Goal: Task Accomplishment & Management: Manage account settings

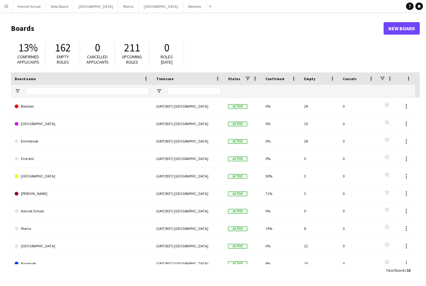
click at [58, 41] on span "162" at bounding box center [63, 48] width 16 height 14
click at [3, 8] on button "Menu" at bounding box center [6, 6] width 12 height 12
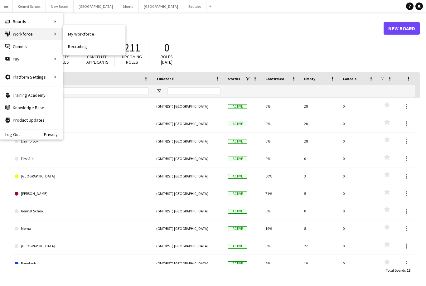
click at [12, 38] on div "Workforce Workforce" at bounding box center [31, 34] width 62 height 12
click at [33, 35] on div "Workforce Workforce" at bounding box center [31, 34] width 62 height 12
click at [16, 52] on link "Comms Comms" at bounding box center [31, 46] width 62 height 12
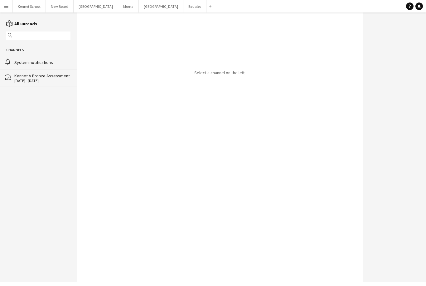
click at [2, 28] on div "reading All unreads magnifier Channels alarm System notifications bubbles Kenne…" at bounding box center [38, 53] width 77 height 66
click at [7, 27] on icon "reading" at bounding box center [9, 23] width 7 height 7
click at [7, 26] on icon "reading" at bounding box center [9, 23] width 7 height 7
click at [6, 28] on div "reading All unreads magnifier Channels alarm System notifications bubbles Kenne…" at bounding box center [38, 53] width 77 height 66
click at [7, 27] on div "reading All unreads magnifier Channels alarm System notifications bubbles Kenne…" at bounding box center [38, 53] width 77 height 66
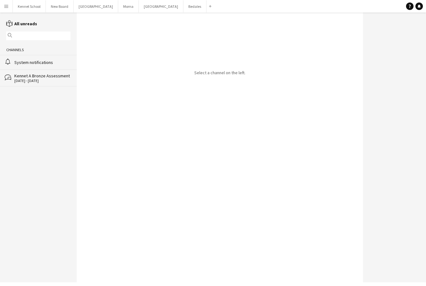
click at [4, 6] on app-icon "Menu" at bounding box center [6, 6] width 5 height 5
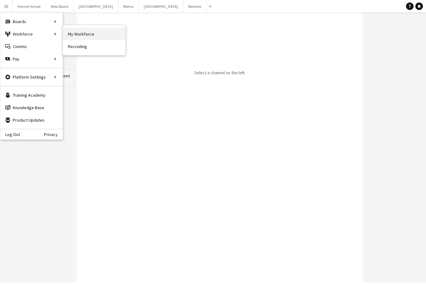
click at [74, 34] on link "My Workforce" at bounding box center [94, 34] width 62 height 12
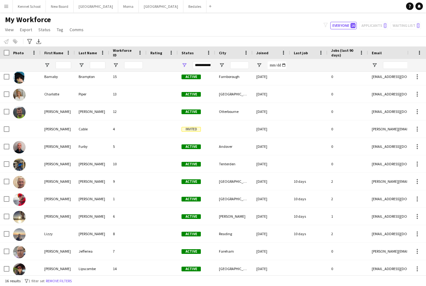
scroll to position [56, 0]
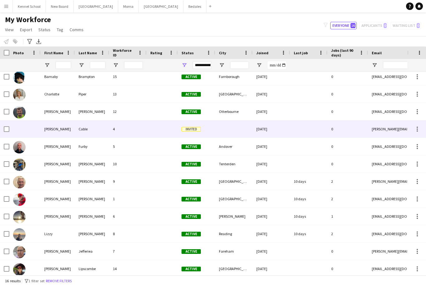
click at [69, 133] on div "[PERSON_NAME]" at bounding box center [58, 128] width 34 height 17
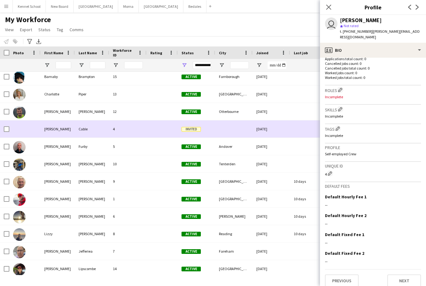
scroll to position [163, 0]
click at [49, 165] on div "[PERSON_NAME]" at bounding box center [58, 163] width 34 height 17
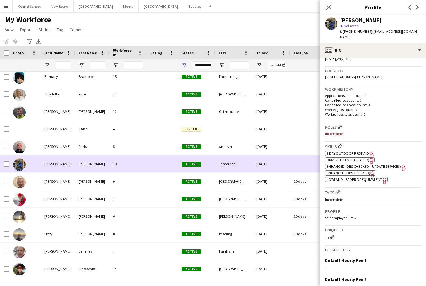
scroll to position [129, 0]
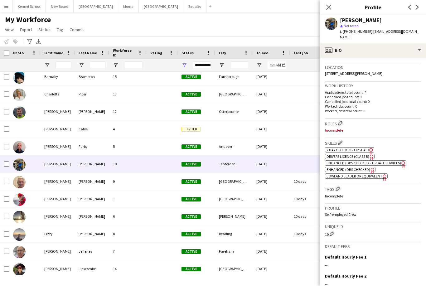
click at [337, 119] on div "Roles Edit crew company roles Incomplete" at bounding box center [373, 128] width 96 height 19
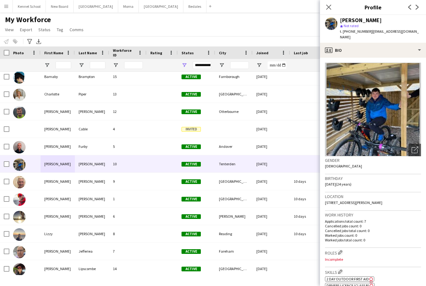
scroll to position [0, 0]
click at [331, 6] on icon "Close pop-in" at bounding box center [329, 7] width 6 height 6
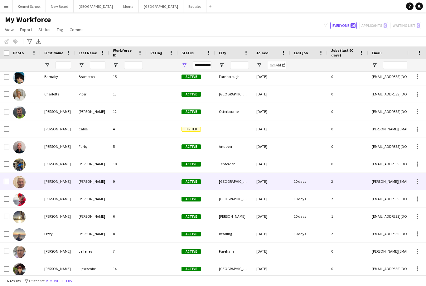
click at [58, 185] on div "[PERSON_NAME]" at bounding box center [58, 181] width 34 height 17
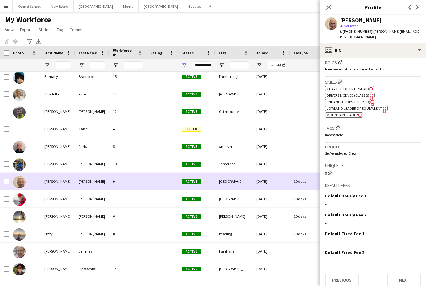
click at [384, 106] on icon "Freelancer has uploaded a photo validation of skill. Click to see" at bounding box center [384, 109] width 7 height 7
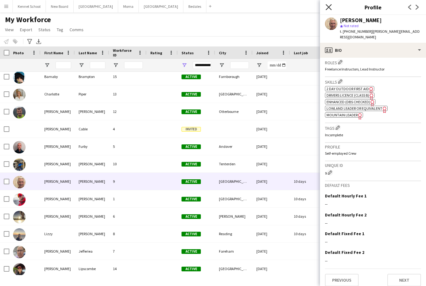
click at [329, 7] on icon at bounding box center [329, 7] width 6 height 6
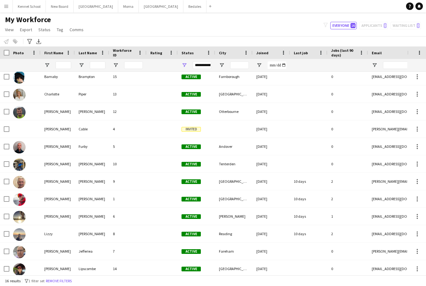
click at [25, 106] on img at bounding box center [19, 112] width 12 height 12
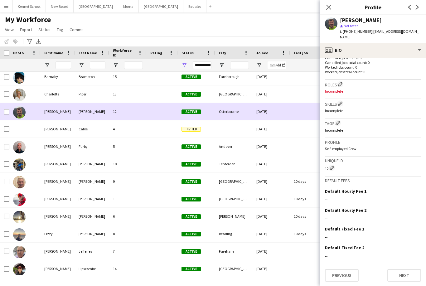
scroll to position [167, 0]
click at [341, 85] on app-icon "Edit crew company roles" at bounding box center [340, 85] width 4 height 4
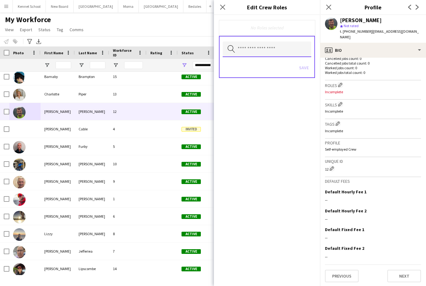
click at [239, 51] on input "text" at bounding box center [267, 49] width 89 height 16
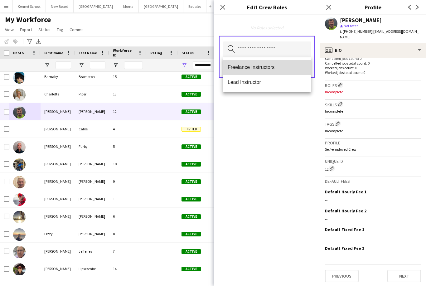
click at [229, 66] on span "Freelance Instructors" at bounding box center [267, 67] width 79 height 6
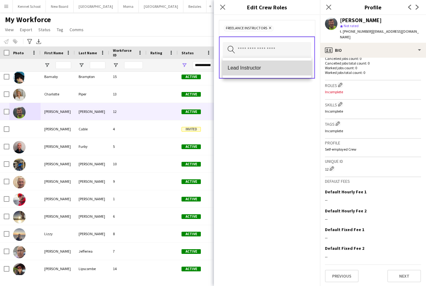
click at [236, 68] on span "Lead Instructor" at bounding box center [267, 68] width 79 height 6
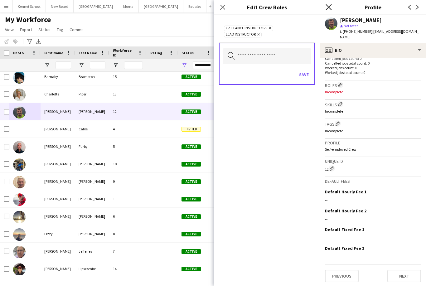
click at [330, 7] on icon "Close pop-in" at bounding box center [329, 7] width 6 height 6
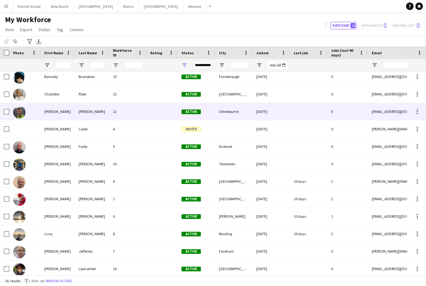
click at [58, 104] on div "[PERSON_NAME]" at bounding box center [58, 111] width 34 height 17
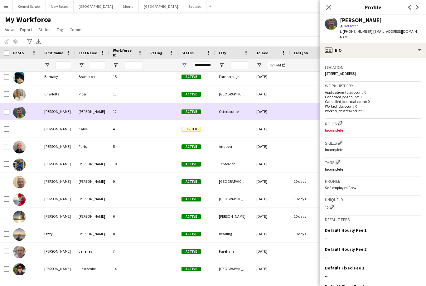
scroll to position [134, 0]
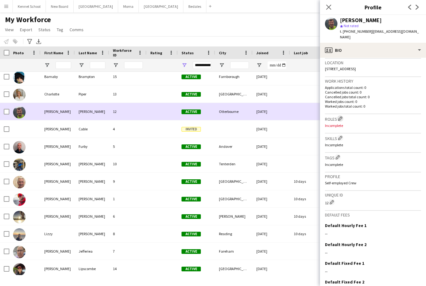
click at [340, 118] on app-icon "Edit crew company roles" at bounding box center [340, 118] width 4 height 4
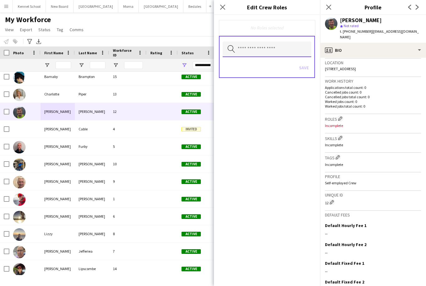
click at [243, 51] on input "text" at bounding box center [267, 49] width 89 height 16
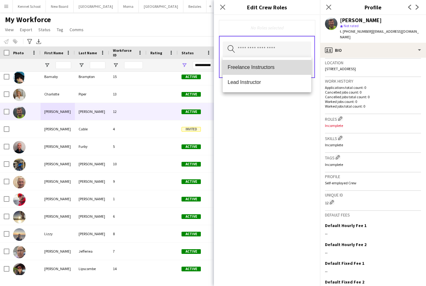
click at [232, 69] on span "Freelance Instructors" at bounding box center [267, 67] width 79 height 6
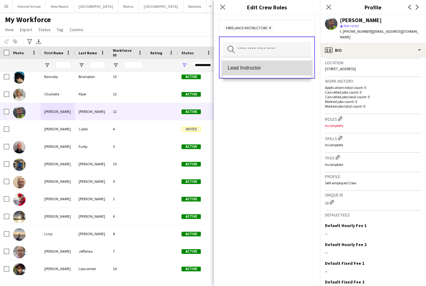
click at [236, 69] on span "Lead Instructor" at bounding box center [267, 68] width 79 height 6
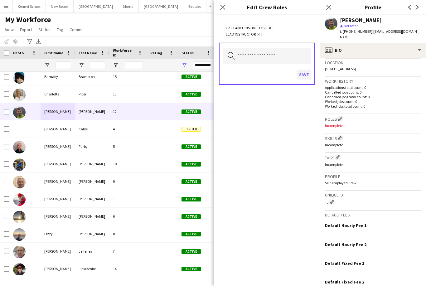
click at [305, 75] on button "Save" at bounding box center [304, 75] width 15 height 10
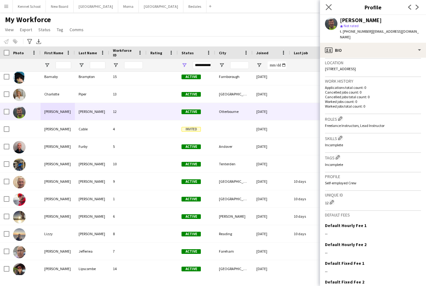
click at [331, 6] on icon "Close pop-in" at bounding box center [329, 7] width 6 height 6
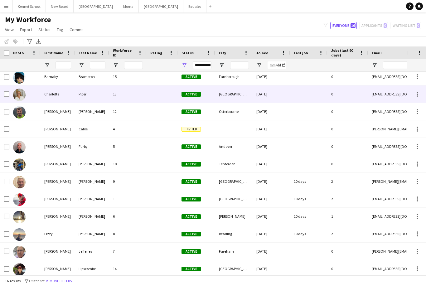
click at [22, 89] on img at bounding box center [19, 95] width 12 height 12
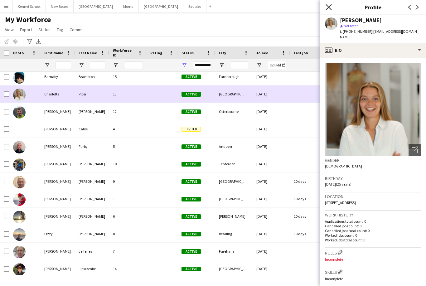
click at [331, 6] on icon "Close pop-in" at bounding box center [329, 7] width 6 height 6
